Goal: Find specific fact: Find specific fact

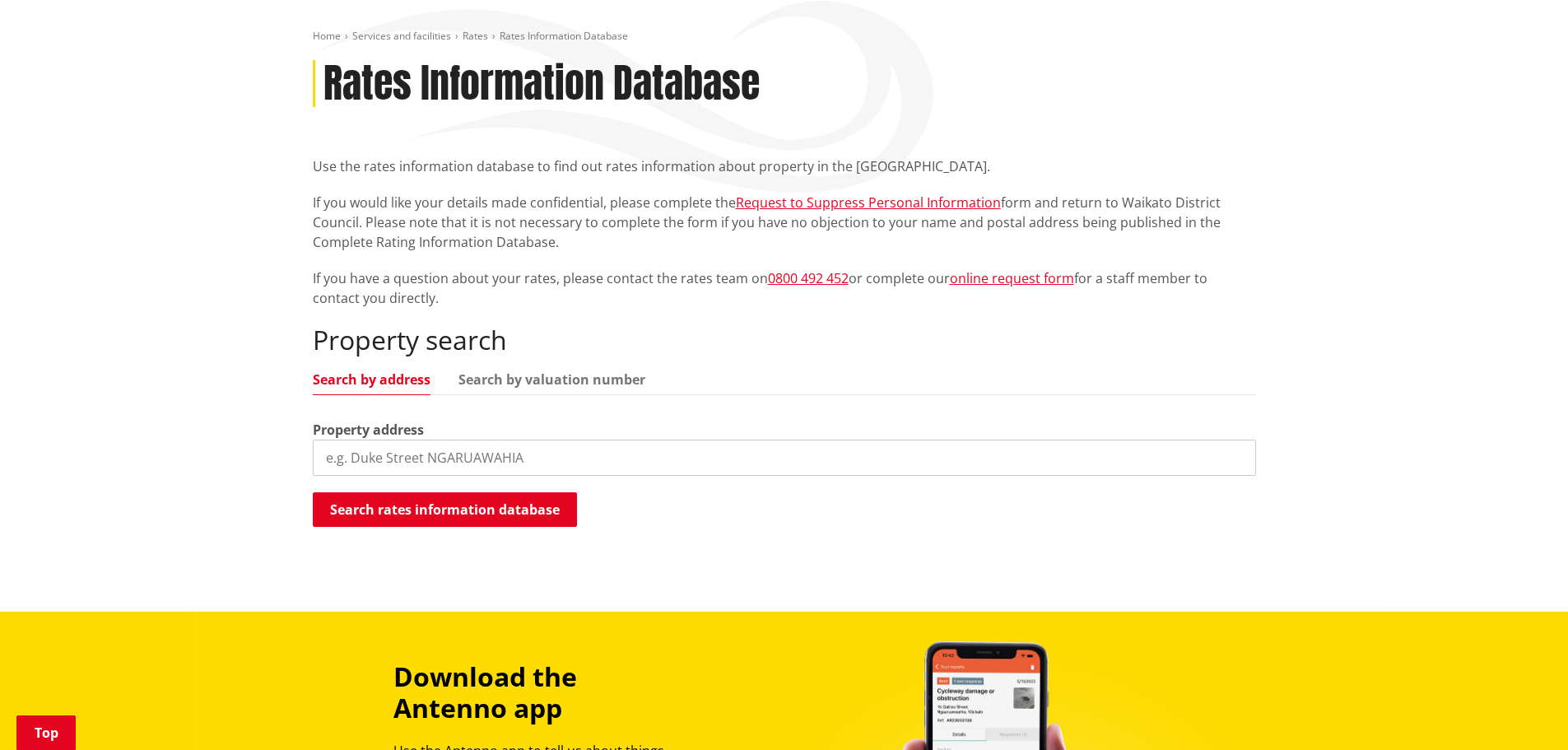
scroll to position [247, 0]
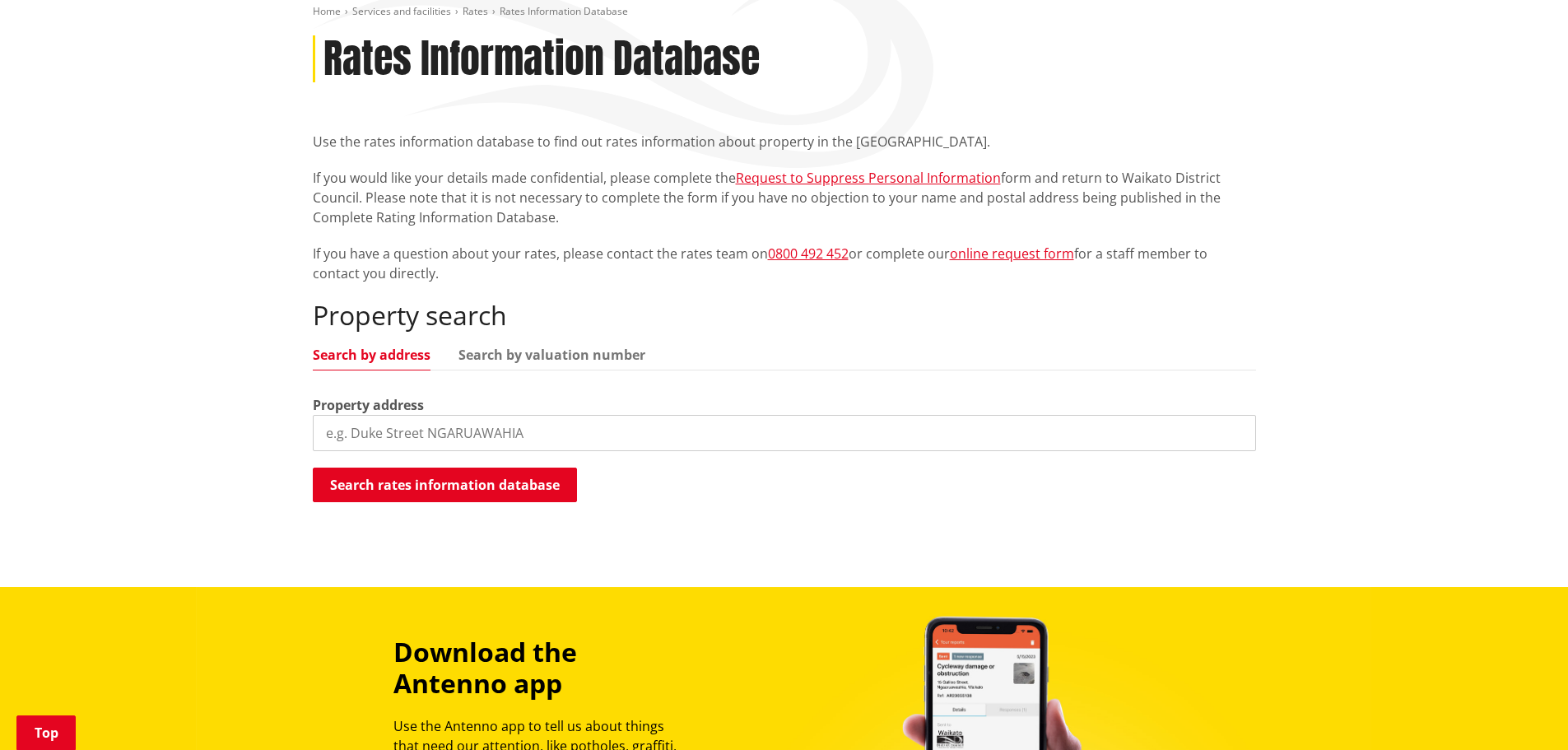
click at [375, 441] on input "search" at bounding box center [784, 433] width 944 height 37
type input "895 tauwhare"
click at [396, 486] on button "Search rates information database" at bounding box center [445, 485] width 264 height 35
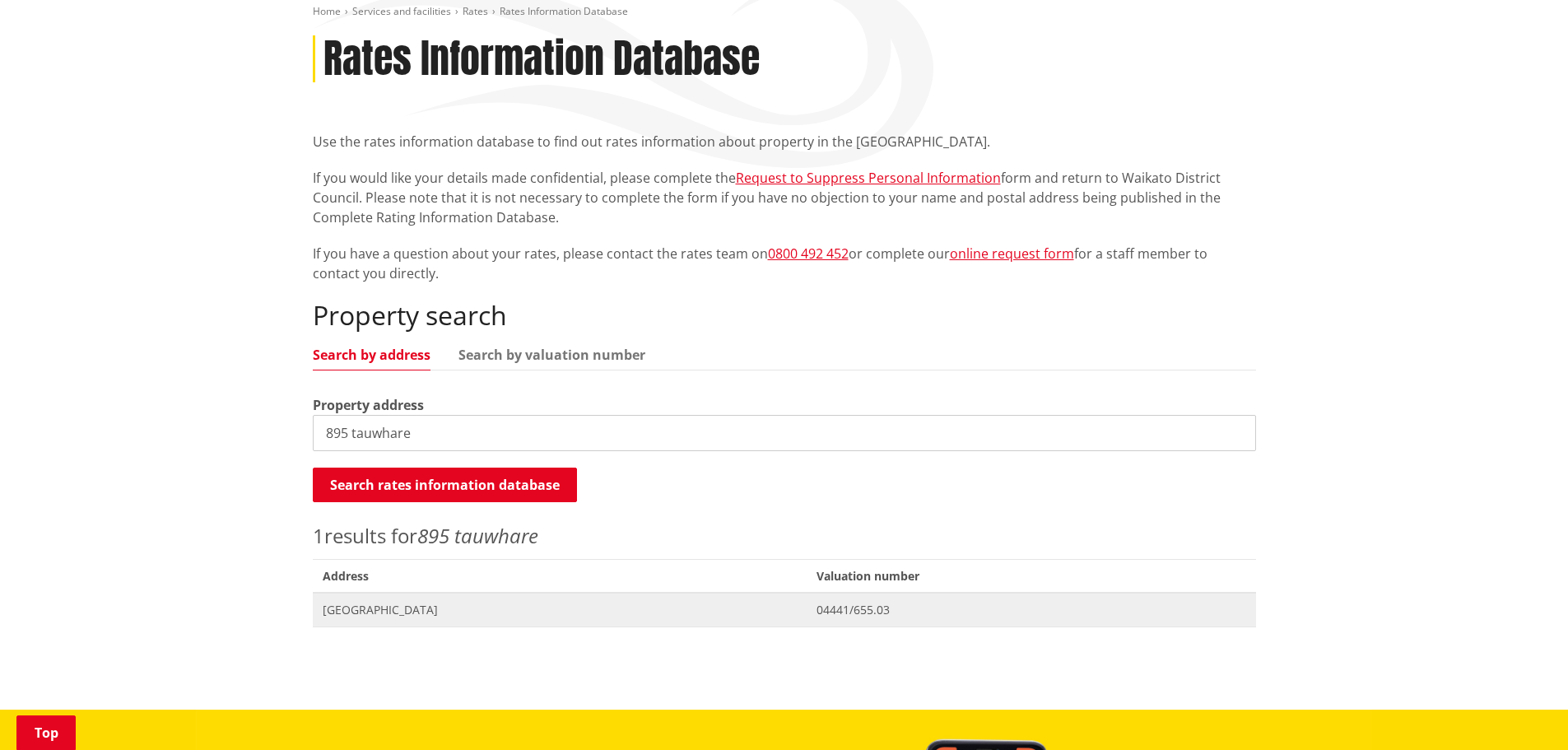
click at [409, 610] on span "[GEOGRAPHIC_DATA]" at bounding box center [560, 610] width 475 height 17
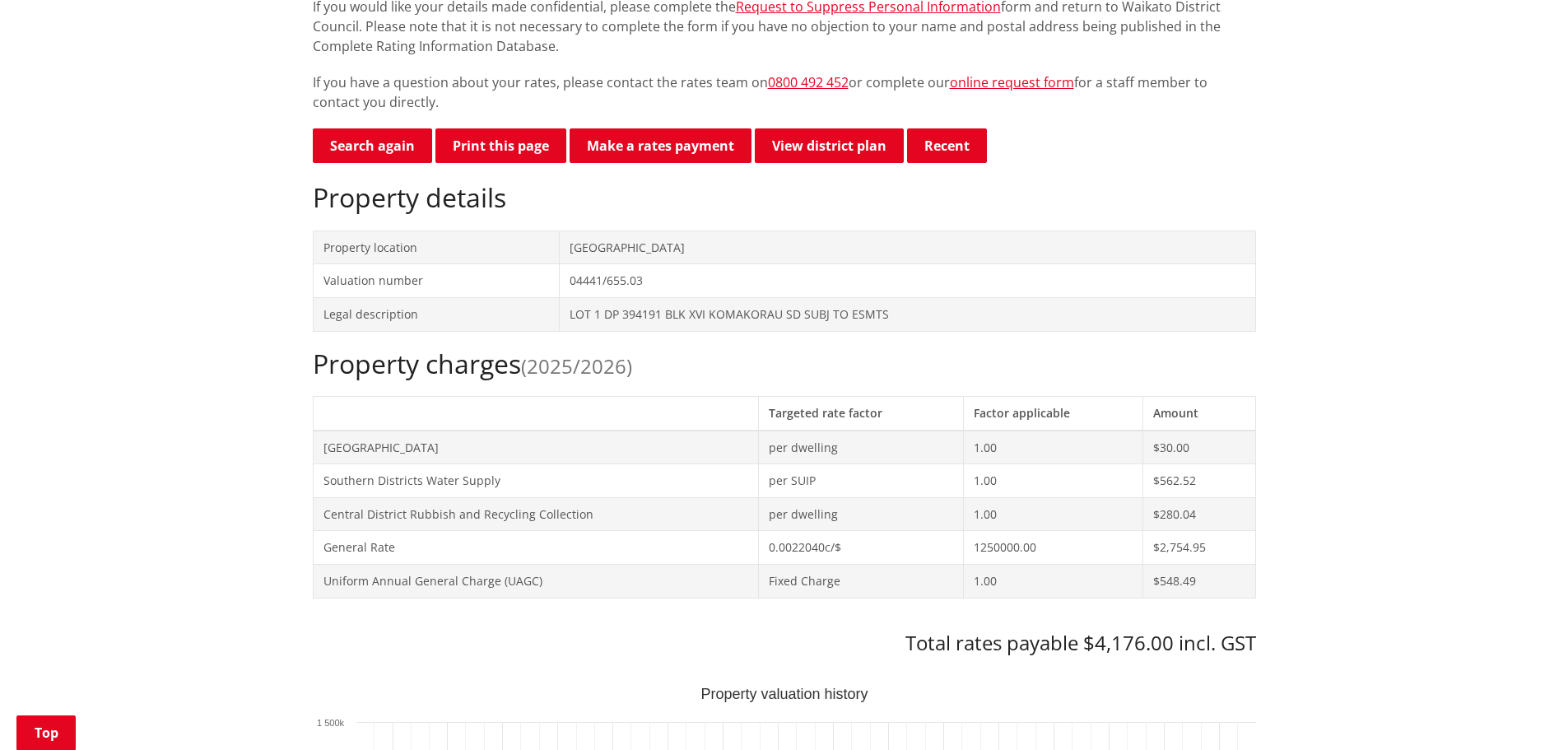
scroll to position [501, 0]
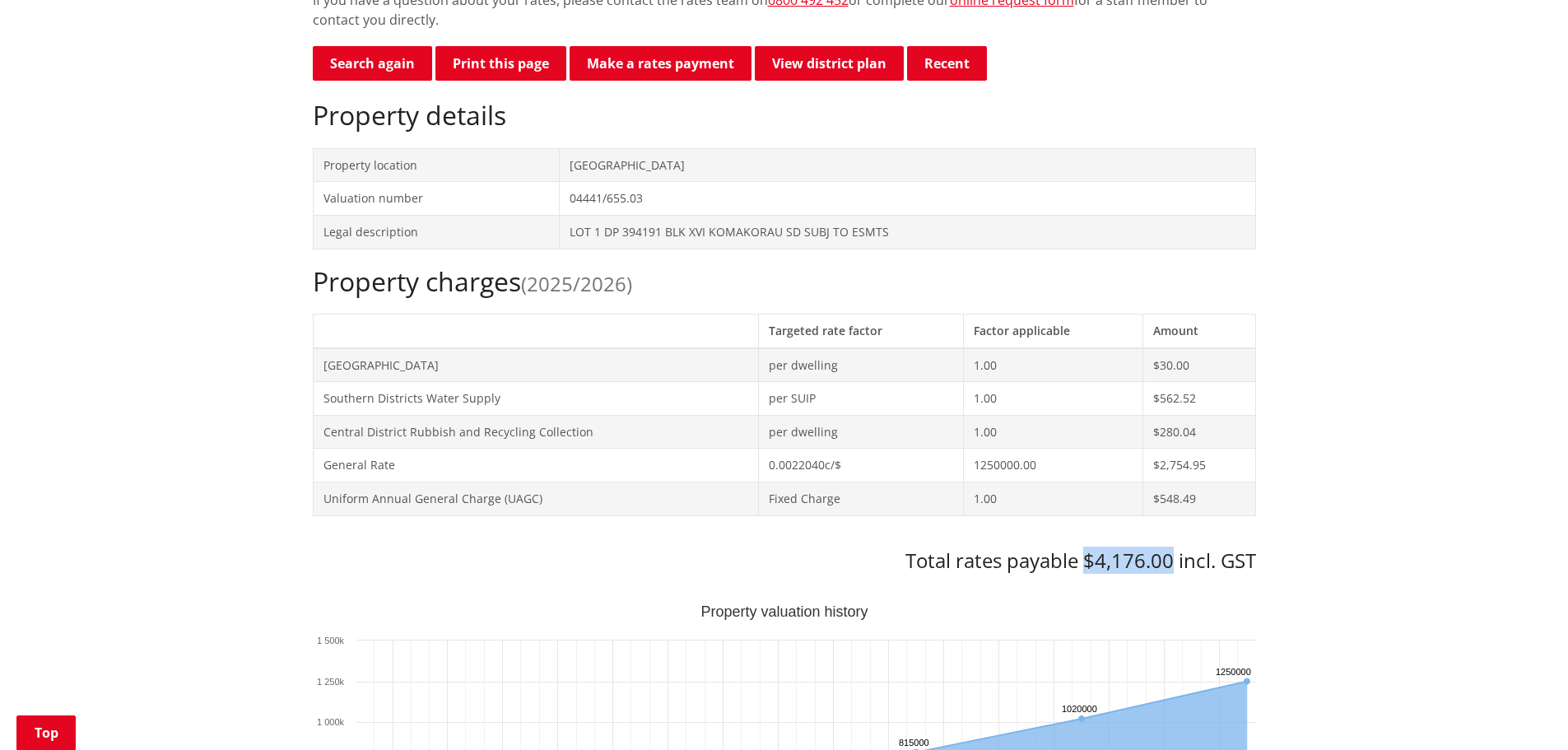
drag, startPoint x: 1171, startPoint y: 560, endPoint x: 1082, endPoint y: 559, distance: 89.0
click at [1082, 559] on h3 "Total rates payable $4,176.00 incl. GST" at bounding box center [784, 562] width 944 height 24
copy h3 "$4,176.00"
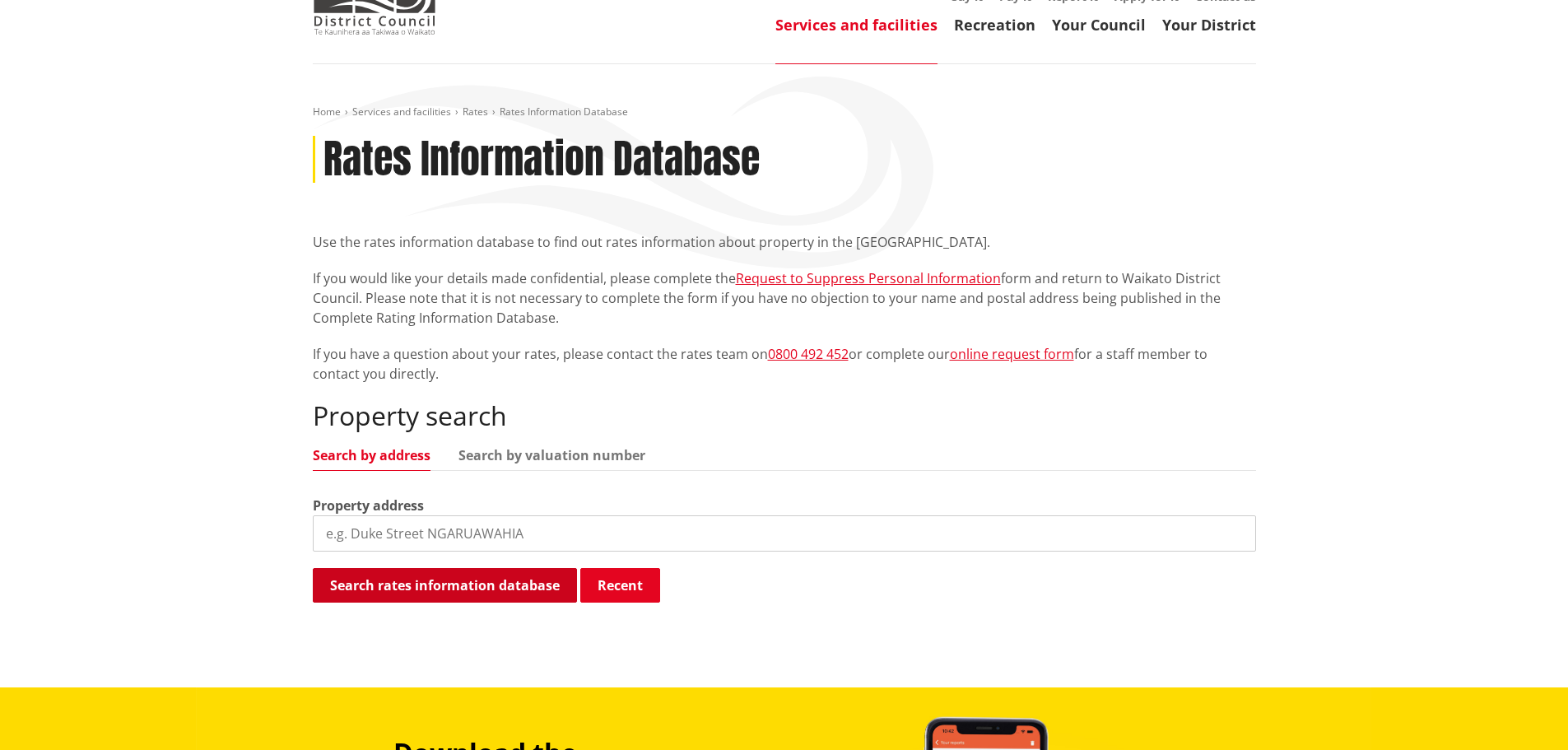
scroll to position [165, 0]
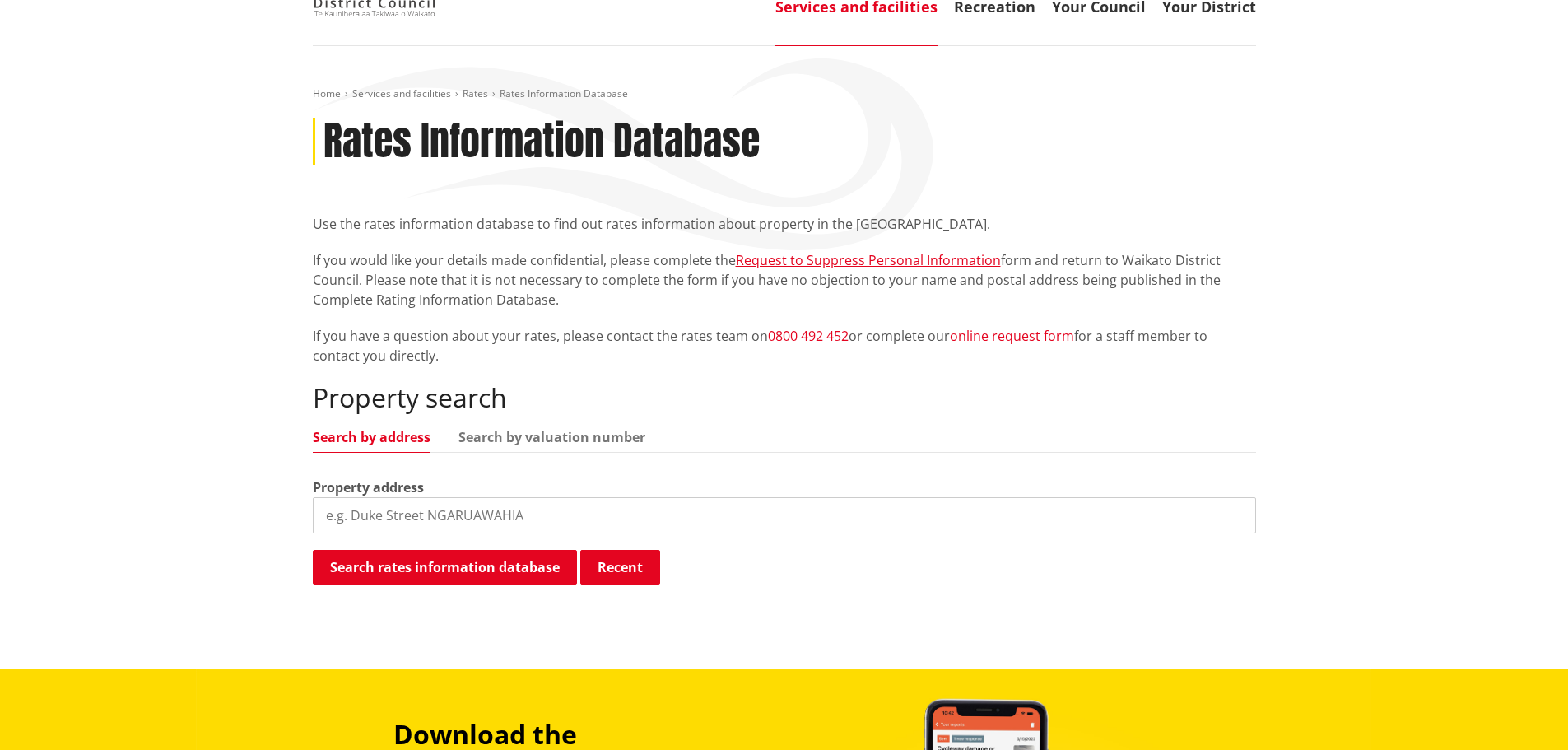
click at [423, 508] on input "search" at bounding box center [784, 515] width 944 height 37
type input "895 tauwhare"
click at [433, 569] on button "Search rates information database" at bounding box center [445, 566] width 264 height 35
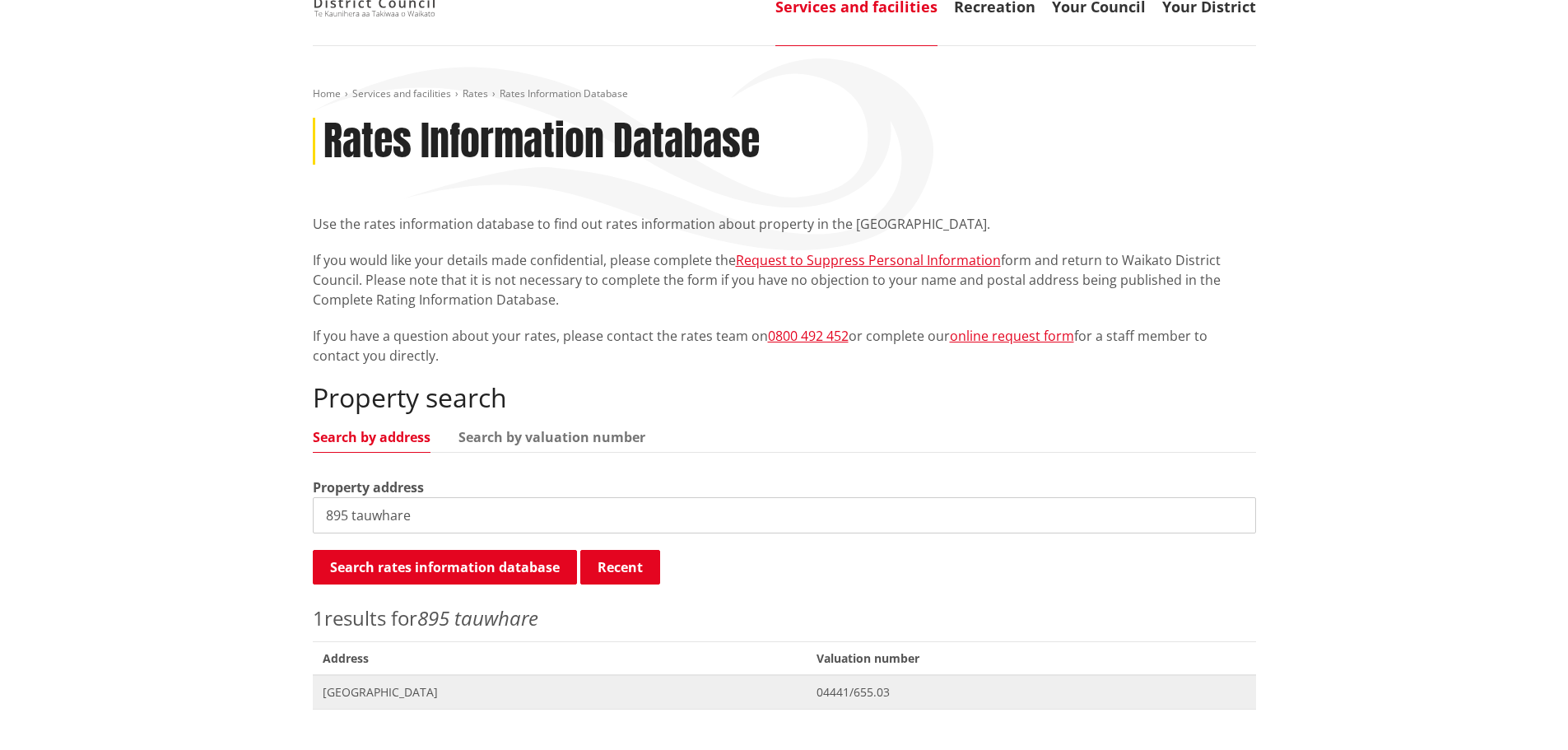
click at [419, 697] on span "[GEOGRAPHIC_DATA]" at bounding box center [560, 693] width 475 height 17
